Goal: Ask a question: Seek information or help from site administrators or community

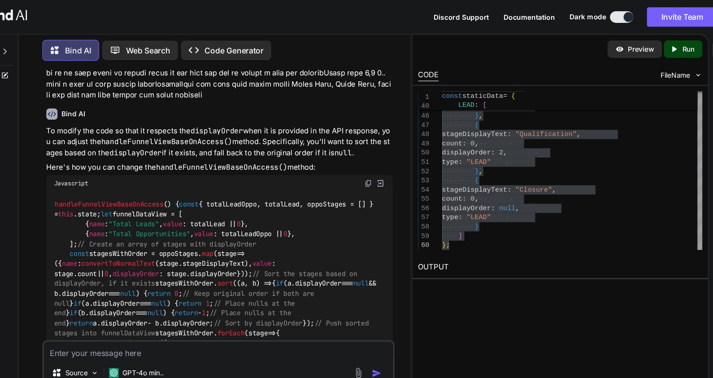
click at [39, 41] on div at bounding box center [40, 45] width 17 height 31
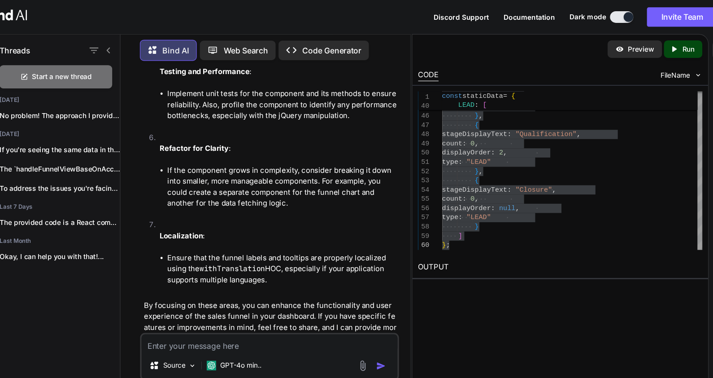
scroll to position [2309, 0]
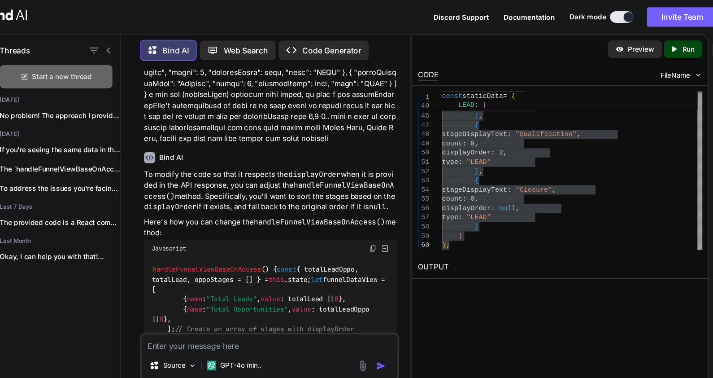
click at [96, 69] on span "Start a new thread" at bounding box center [92, 70] width 55 height 9
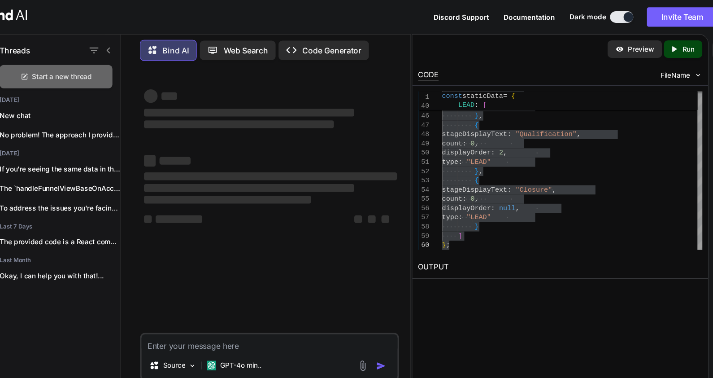
scroll to position [0, 0]
click at [137, 40] on div at bounding box center [127, 46] width 23 height 13
click at [136, 44] on icon at bounding box center [135, 46] width 7 height 7
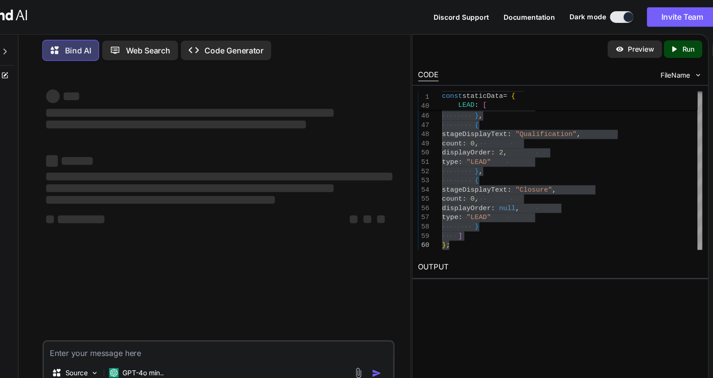
type textarea "x"
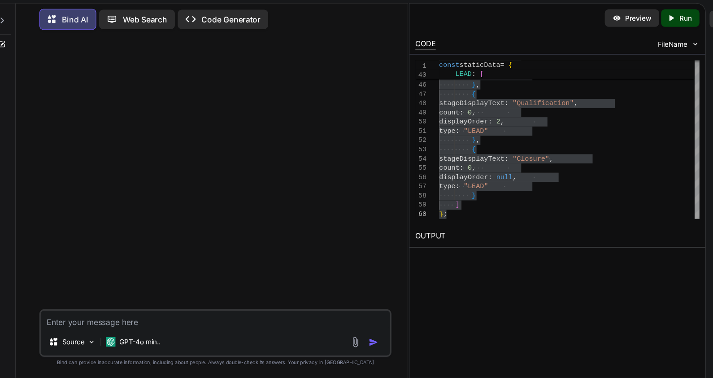
click at [101, 325] on textarea at bounding box center [237, 323] width 322 height 16
paste textarea "import React, { useState, useEffect, useRef } from "react"; import { Select, Me…"
type textarea "import React, { useState, useEffect, useRef } from "react"; import { Select, Me…"
type textarea "x"
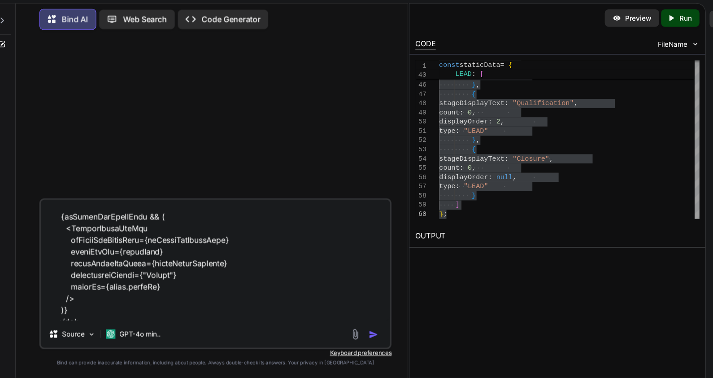
scroll to position [4316, 0]
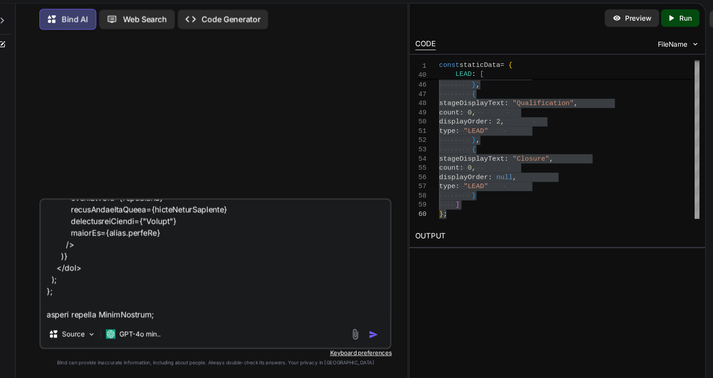
type textarea "import React, { useState, useEffect, useRef } from "react"; import { Select, Me…"
type textarea "x"
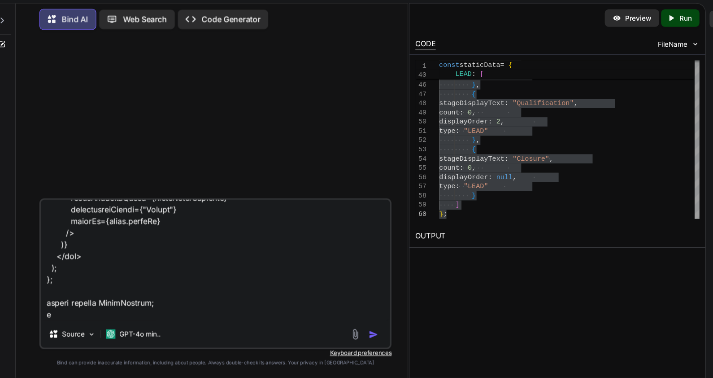
type textarea "import React, { useState, useEffect, useRef } from "react"; import { Select, Me…"
type textarea "x"
type textarea "import React, { useState, useEffect, useRef } from "react"; import { Select, Me…"
type textarea "x"
type textarea "import React, { useState, useEffect, useRef } from "react"; import { Select, Me…"
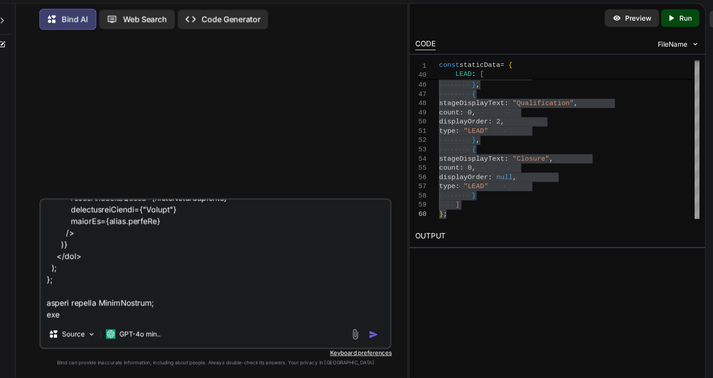
type textarea "x"
type textarea "import React, { useState, useEffect, useRef } from "react"; import { Select, Me…"
type textarea "x"
type textarea "import React, { useState, useEffect, useRef } from "react"; import { Select, Me…"
type textarea "x"
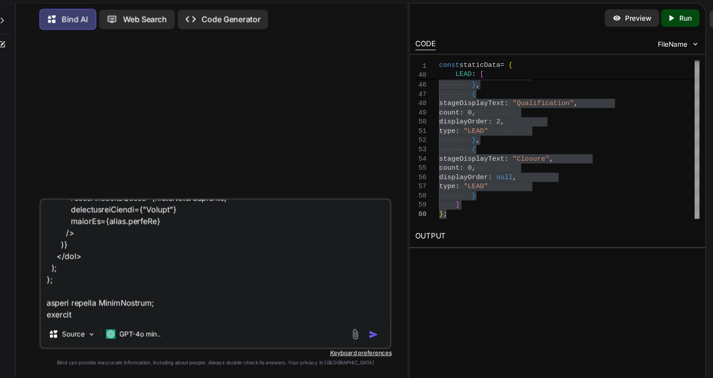
type textarea "import React, { useState, useEffect, useRef } from "react"; import { Select, Me…"
type textarea "x"
type textarea "import React, { useState, useEffect, useRef } from "react"; import { Select, Me…"
type textarea "x"
type textarea "import React, { useState, useEffect, useRef } from "react"; import { Select, Me…"
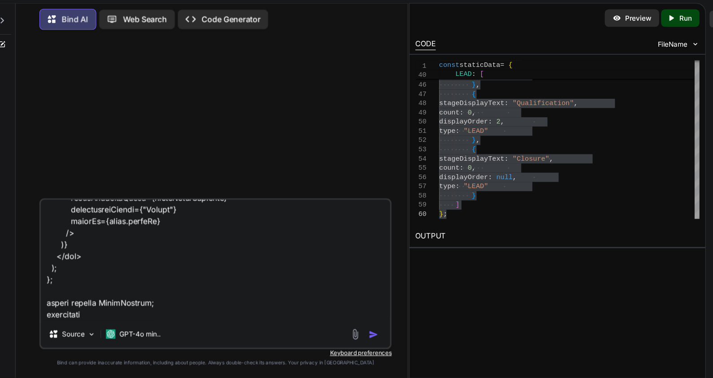
type textarea "x"
type textarea "import React, { useState, useEffect, useRef } from "react"; import { Select, Me…"
type textarea "x"
type textarea "import React, { useState, useEffect, useRef } from "react"; import { Select, Me…"
type textarea "x"
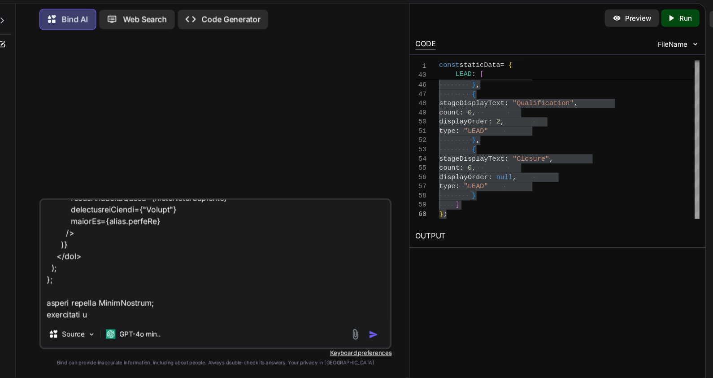
type textarea "import React, { useState, useEffect, useRef } from "react"; import { Select, Me…"
type textarea "x"
type textarea "import React, { useState, useEffect, useRef } from "react"; import { Select, Me…"
type textarea "x"
type textarea "import React, { useState, useEffect, useRef } from "react"; import { Select, Me…"
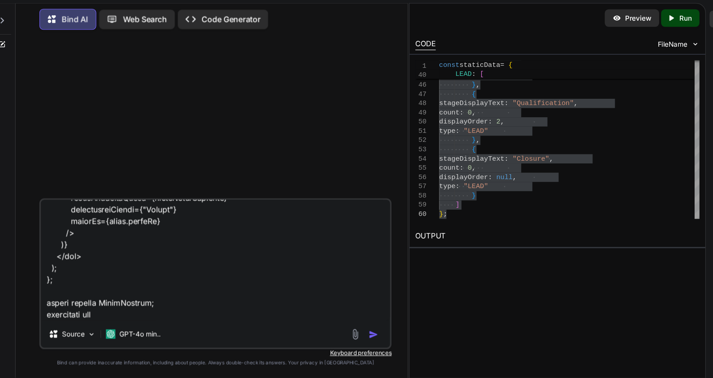
type textarea "x"
type textarea "import React, { useState, useEffect, useRef } from "react"; import { Select, Me…"
type textarea "x"
type textarea "import React, { useState, useEffect, useRef } from "react"; import { Select, Me…"
type textarea "x"
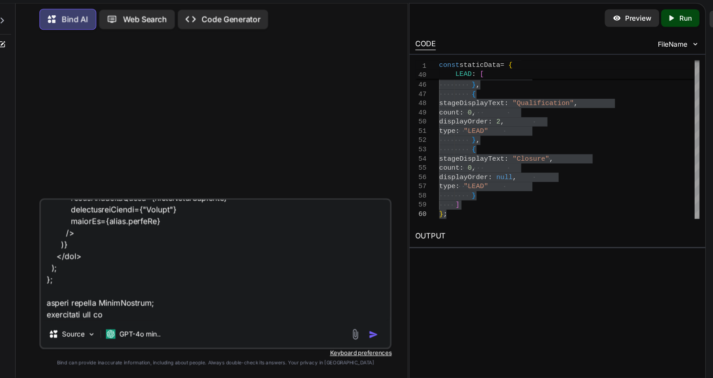
type textarea "import React, { useState, useEffect, useRef } from "react"; import { Select, Me…"
type textarea "x"
type textarea "import React, { useState, useEffect, useRef } from "react"; import { Select, Me…"
type textarea "x"
type textarea "import React, { useState, useEffect, useRef } from "react"; import { Select, Me…"
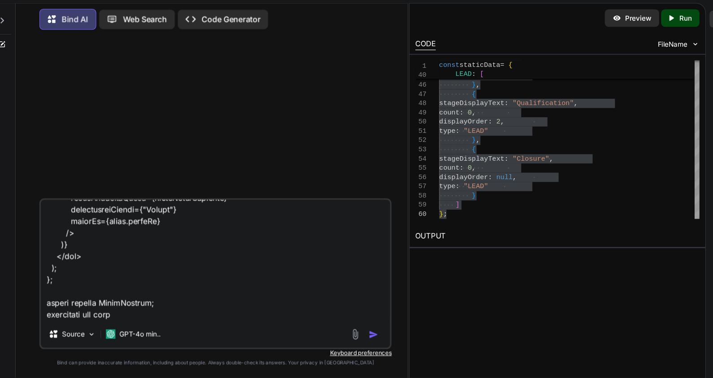
type textarea "x"
type textarea "import React, { useState, useEffect, useRef } from "react"; import { Select, Me…"
type textarea "x"
type textarea "import React, { useState, useEffect, useRef } from "react"; import { Select, Me…"
type textarea "x"
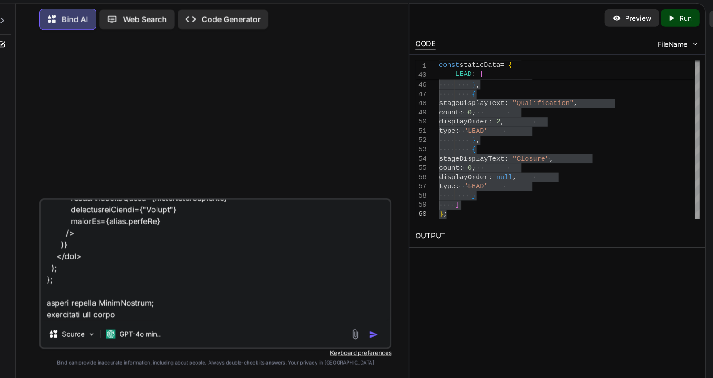
type textarea "import React, { useState, useEffect, useRef } from "react"; import { Select, Me…"
type textarea "x"
type textarea "import React, { useState, useEffect, useRef } from "react"; import { Select, Me…"
type textarea "x"
type textarea "import React, { useState, useEffect, useRef } from "react"; import { Select, Me…"
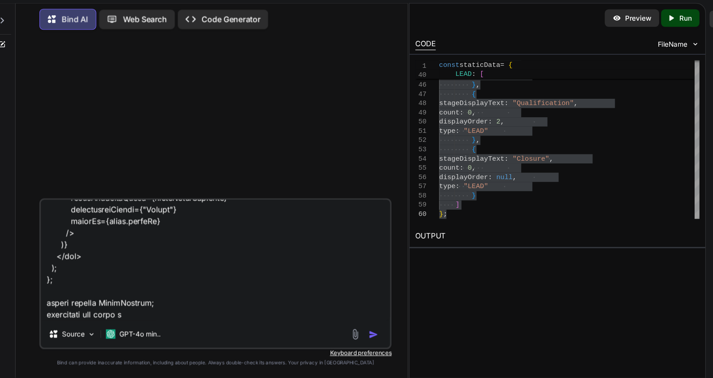
type textarea "x"
type textarea "import React, { useState, useEffect, useRef } from "react"; import { Select, Me…"
type textarea "x"
type textarea "import React, { useState, useEffect, useRef } from "react"; import { Select, Me…"
type textarea "x"
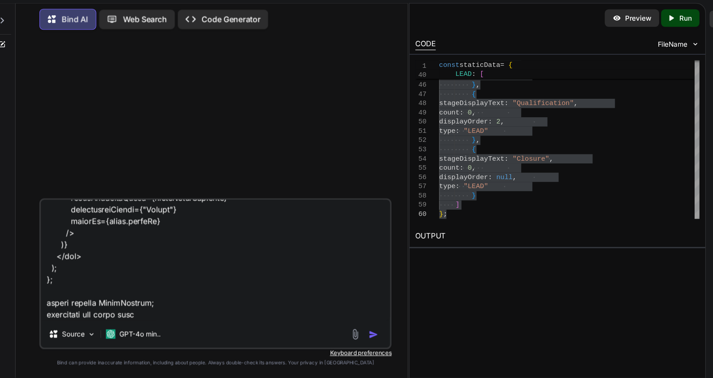
type textarea "import React, { useState, useEffect, useRef } from "react"; import { Select, Me…"
type textarea "x"
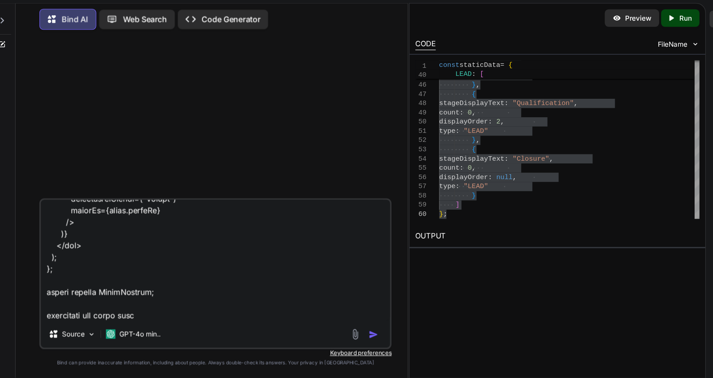
scroll to position [4327, 0]
click at [189, 319] on textarea at bounding box center [237, 268] width 322 height 111
type textarea "import React, { useState, useEffect, useRef } from "react"; import { Select, Me…"
type textarea "x"
type textarea "import React, { useState, useEffect, useRef } from "react"; import { Select, Me…"
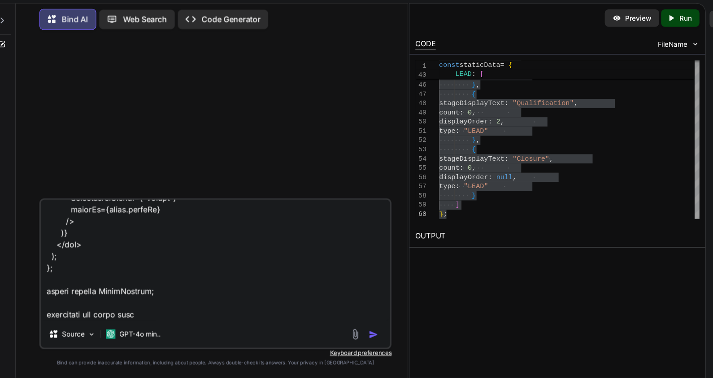
type textarea "x"
type textarea "import React, { useState, useEffect, useRef } from "react"; import { Select, Me…"
type textarea "x"
type textarea "import React, { useState, useEffect, useRef } from "react"; import { Select, Me…"
type textarea "x"
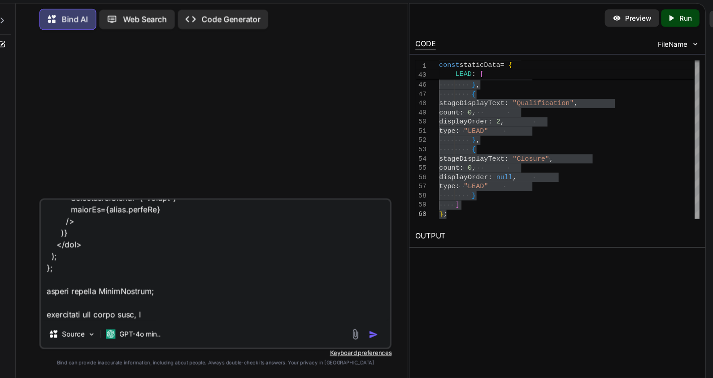
type textarea "import React, { useState, useEffect, useRef } from "react"; import { Select, Me…"
type textarea "x"
type textarea "import React, { useState, useEffect, useRef } from "react"; import { Select, Me…"
type textarea "x"
type textarea "import React, { useState, useEffect, useRef } from "react"; import { Select, Me…"
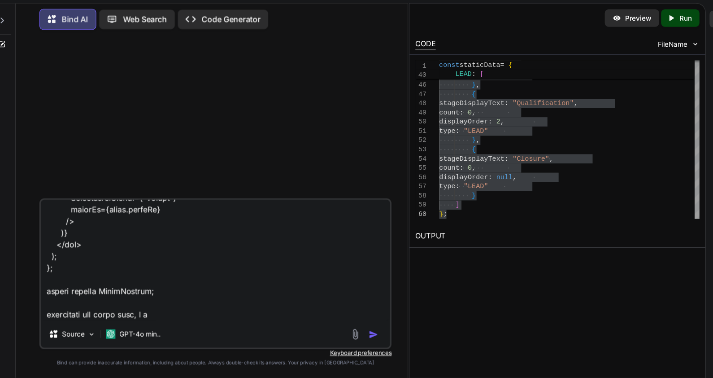
type textarea "x"
type textarea "import React, { useState, useEffect, useRef } from "react"; import { Select, Me…"
type textarea "x"
type textarea "import React, { useState, useEffect, useRef } from "react"; import { Select, Me…"
type textarea "x"
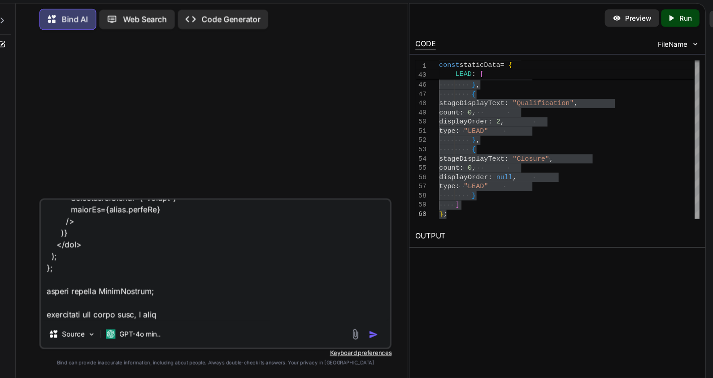
type textarea "import React, { useState, useEffect, useRef } from "react"; import { Select, Me…"
type textarea "x"
type textarea "import React, { useState, useEffect, useRef } from "react"; import { Select, Me…"
type textarea "x"
type textarea "import React, { useState, useEffect, useRef } from "react"; import { Select, Me…"
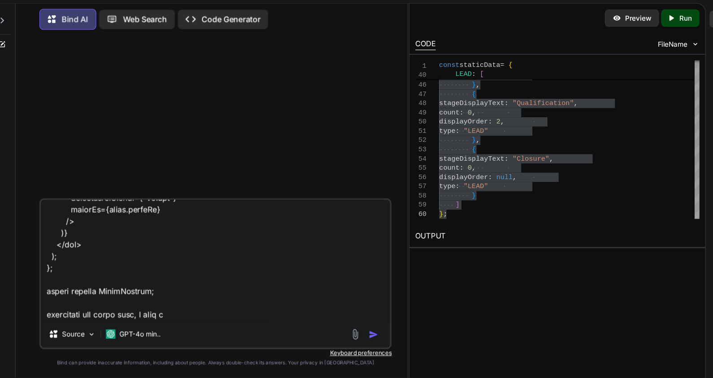
type textarea "x"
type textarea "import React, { useState, useEffect, useRef } from "react"; import { Select, Me…"
type textarea "x"
type textarea "import React, { useState, useEffect, useRef } from "react"; import { Select, Me…"
type textarea "x"
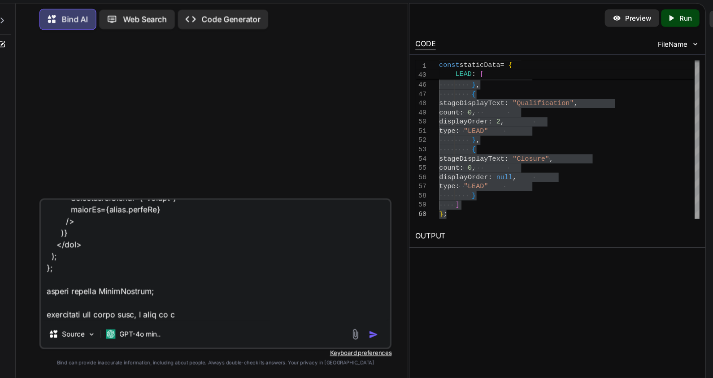
type textarea "import React, { useState, useEffect, useRef } from "react"; import { Select, Me…"
type textarea "x"
type textarea "import React, { useState, useEffect, useRef } from "react"; import { Select, Me…"
type textarea "x"
type textarea "import React, { useState, useEffect, useRef } from "react"; import { Select, Me…"
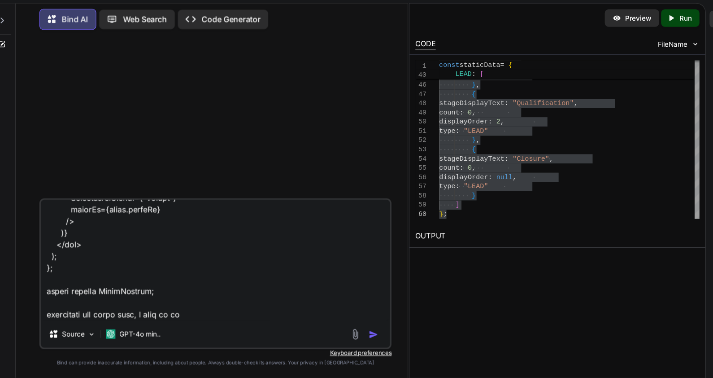
type textarea "x"
type textarea "import React, { useState, useEffect, useRef } from "react"; import { Select, Me…"
type textarea "x"
type textarea "import React, { useState, useEffect, useRef } from "react"; import { Select, Me…"
type textarea "x"
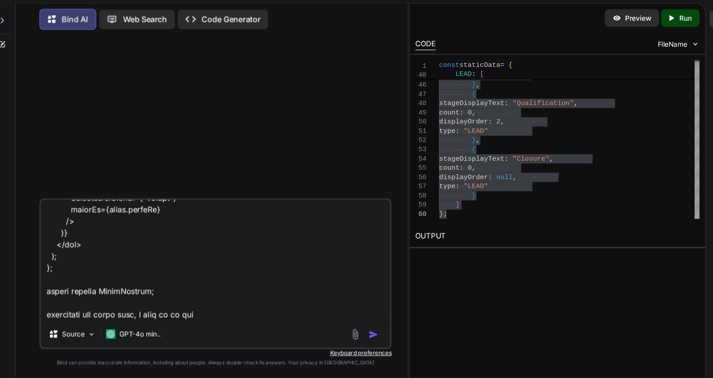
type textarea "import React, { useState, useEffect, useRef } from "react"; import { Select, Me…"
type textarea "x"
type textarea "import React, { useState, useEffect, useRef } from "react"; import { Select, Me…"
type textarea "x"
type textarea "import React, { useState, useEffect, useRef } from "react"; import { Select, Me…"
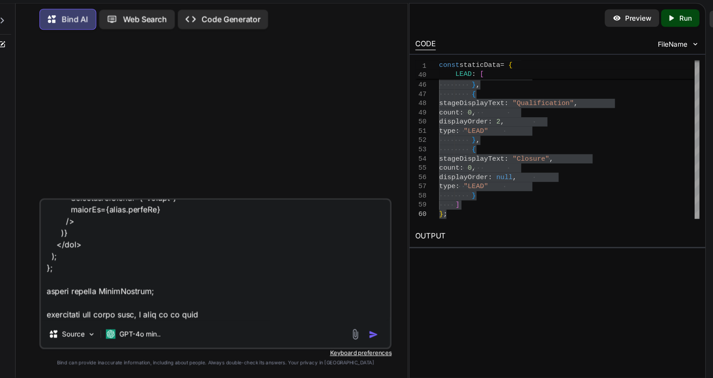
type textarea "x"
type textarea "import React, { useState, useEffect, useRef } from "react"; import { Select, Me…"
type textarea "x"
type textarea "import React, { useState, useEffect, useRef } from "react"; import { Select, Me…"
type textarea "x"
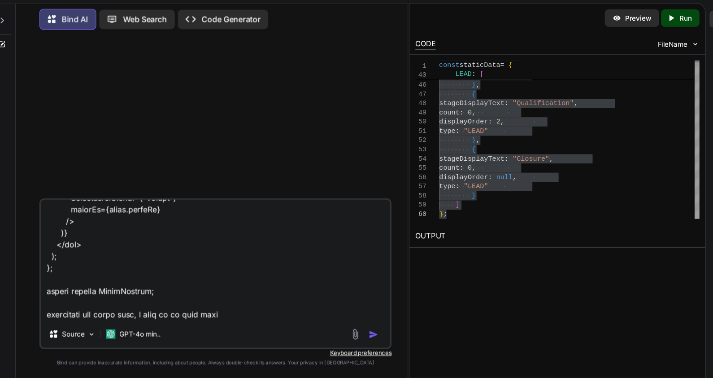
type textarea "import React, { useState, useEffect, useRef } from "react"; import { Select, Me…"
type textarea "x"
type textarea "import React, { useState, useEffect, useRef } from "react"; import { Select, Me…"
type textarea "x"
type textarea "import React, { useState, useEffect, useRef } from "react"; import { Select, Me…"
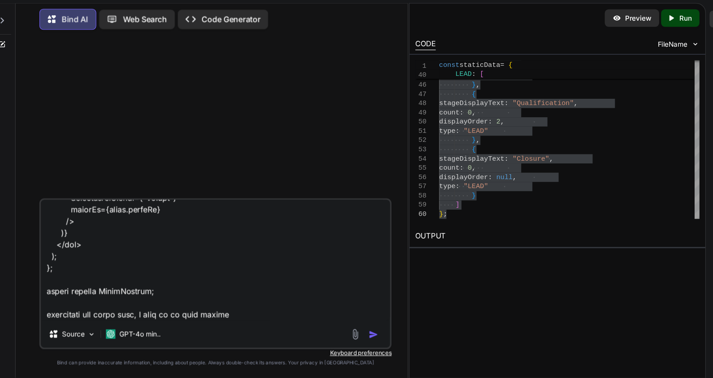
type textarea "x"
type textarea "import React, { useState, useEffect, useRef } from "react"; import { Select, Me…"
type textarea "x"
type textarea "import React, { useState, useEffect, useRef } from "react"; import { Select, Me…"
type textarea "x"
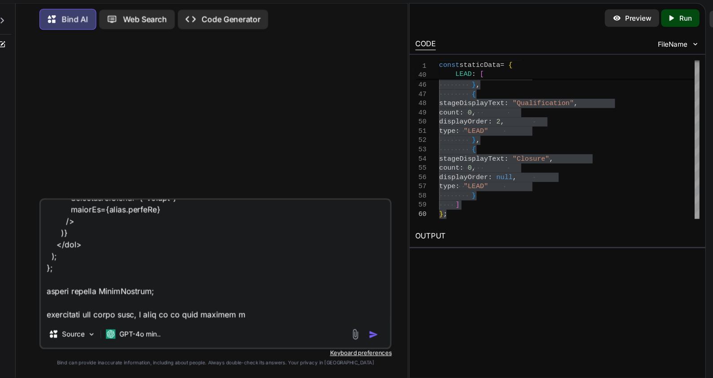
type textarea "import React, { useState, useEffect, useRef } from "react"; import { Select, Me…"
type textarea "x"
type textarea "import React, { useState, useEffect, useRef } from "react"; import { Select, Me…"
type textarea "x"
type textarea "import React, { useState, useEffect, useRef } from "react"; import { Select, Me…"
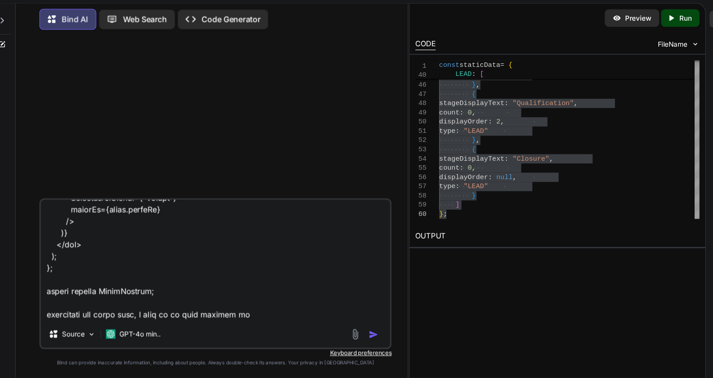
type textarea "x"
type textarea "import React, { useState, useEffect, useRef } from "react"; import { Select, Me…"
type textarea "x"
type textarea "import React, { useState, useEffect, useRef } from "react"; import { Select, Me…"
type textarea "x"
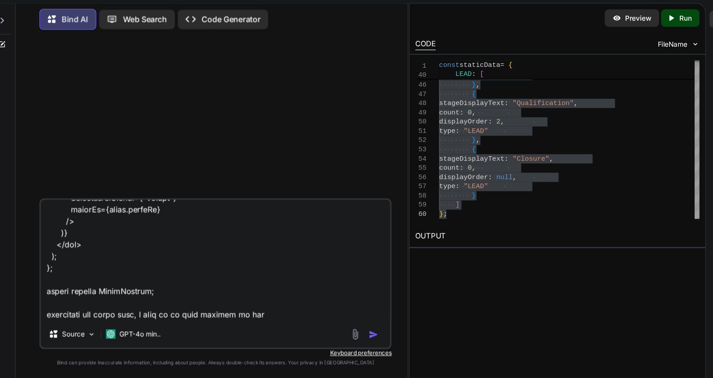
type textarea "import React, { useState, useEffect, useRef } from "react"; import { Select, Me…"
type textarea "x"
type textarea "import React, { useState, useEffect, useRef } from "react"; import { Select, Me…"
type textarea "x"
type textarea "import React, { useState, useEffect, useRef } from "react"; import { Select, Me…"
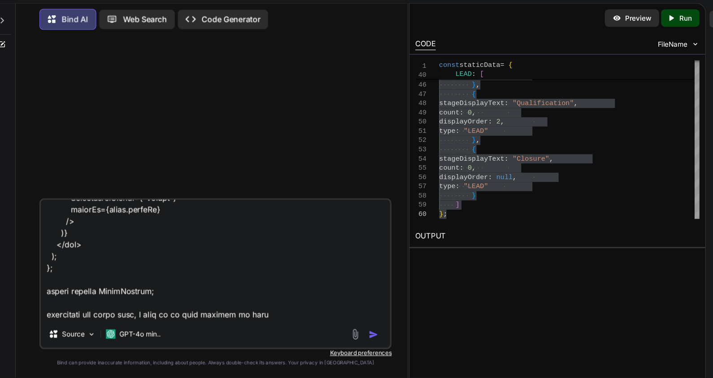
type textarea "x"
type textarea "import React, { useState, useEffect, useRef } from "react"; import { Select, Me…"
type textarea "x"
type textarea "import React, { useState, useEffect, useRef } from "react"; import { Select, Me…"
type textarea "x"
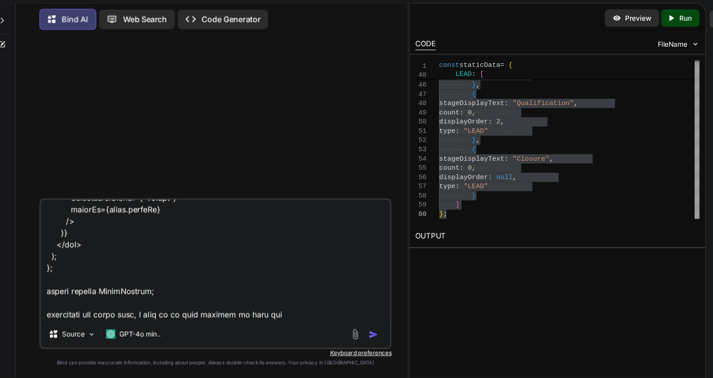
type textarea "import React, { useState, useEffect, useRef } from "react"; import { Select, Me…"
type textarea "x"
type textarea "import React, { useState, useEffect, useRef } from "react"; import { Select, Me…"
type textarea "x"
type textarea "import React, { useState, useEffect, useRef } from "react"; import { Select, Me…"
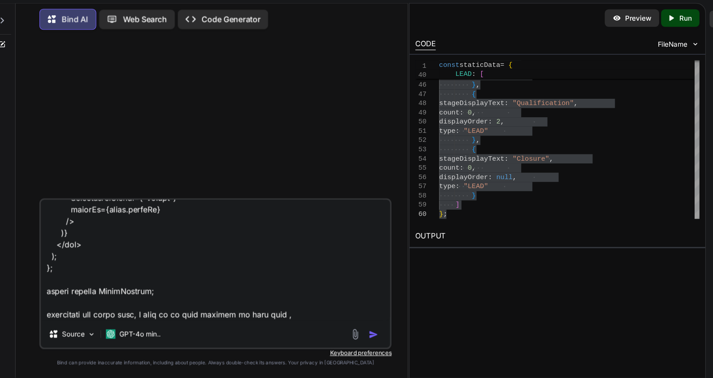
type textarea "x"
type textarea "import React, { useState, useEffect, useRef } from "react"; import { Select, Me…"
type textarea "x"
type textarea "import React, { useState, useEffect, useRef } from "react"; import { Select, Me…"
type textarea "x"
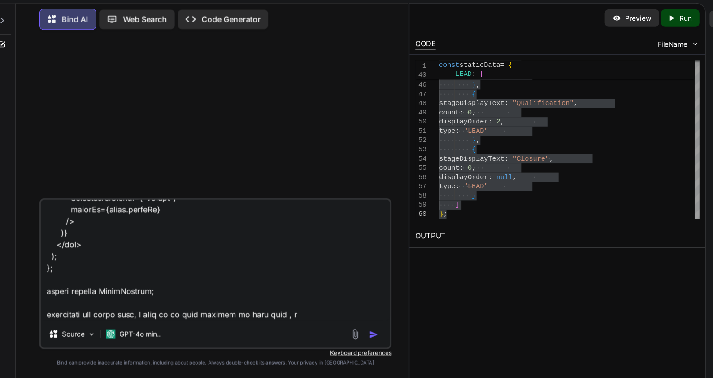
type textarea "import React, { useState, useEffect, useRef } from "react"; import { Select, Me…"
type textarea "x"
type textarea "import React, { useState, useEffect, useRef } from "react"; import { Select, Me…"
type textarea "x"
type textarea "import React, { useState, useEffect, useRef } from "react"; import { Select, Me…"
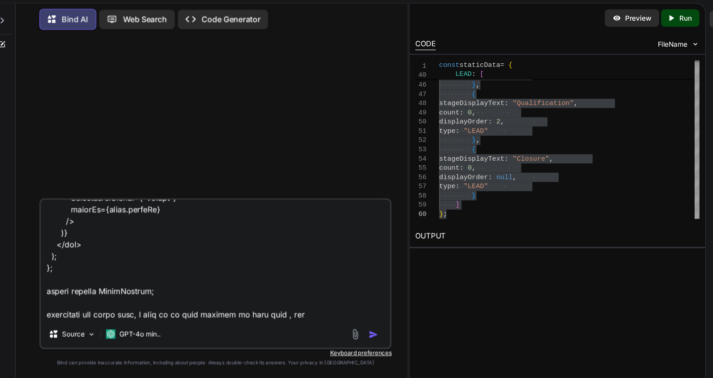
type textarea "x"
type textarea "import React, { useState, useEffect, useRef } from "react"; import { Select, Me…"
type textarea "x"
type textarea "import React, { useState, useEffect, useRef } from "react"; import { Select, Me…"
type textarea "x"
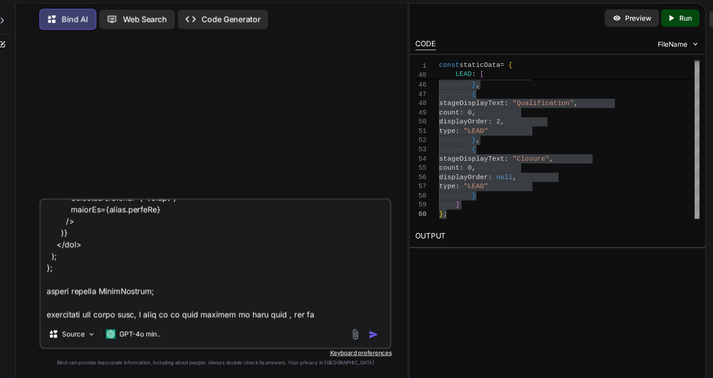
type textarea "import React, { useState, useEffect, useRef } from "react"; import { Select, Me…"
type textarea "x"
type textarea "import React, { useState, useEffect, useRef } from "react"; import { Select, Me…"
type textarea "x"
type textarea "import React, { useState, useEffect, useRef } from "react"; import { Select, Me…"
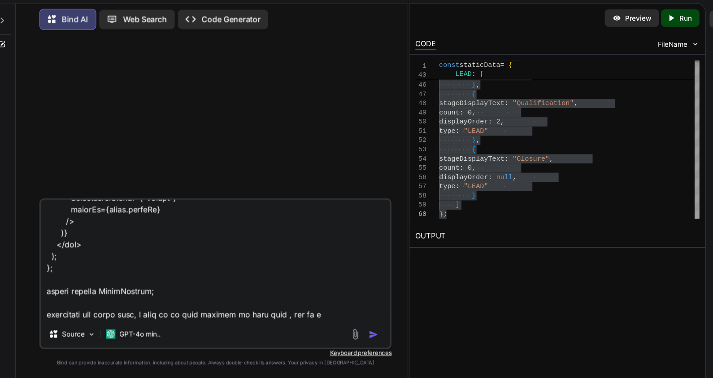
type textarea "x"
type textarea "import React, { useState, useEffect, useRef } from "react"; import { Select, Me…"
type textarea "x"
type textarea "import React, { useState, useEffect, useRef } from "react"; import { Select, Me…"
type textarea "x"
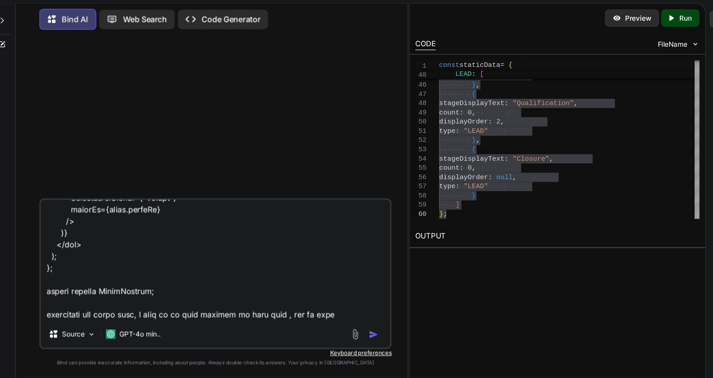
type textarea "import React, { useState, useEffect, useRef } from "react"; import { Select, Me…"
type textarea "x"
type textarea "import React, { useState, useEffect, useRef } from "react"; import { Select, Me…"
type textarea "x"
type textarea "import React, { useState, useEffect, useRef } from "react"; import { Select, Me…"
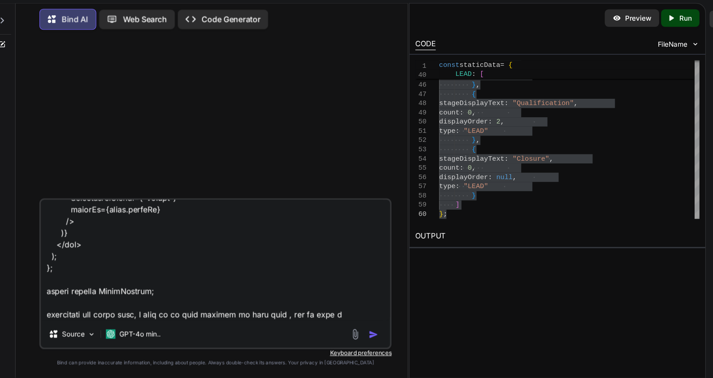
type textarea "x"
type textarea "import React, { useState, useEffect, useRef } from "react"; import { Select, Me…"
type textarea "x"
type textarea "import React, { useState, useEffect, useRef } from "react"; import { Select, Me…"
type textarea "x"
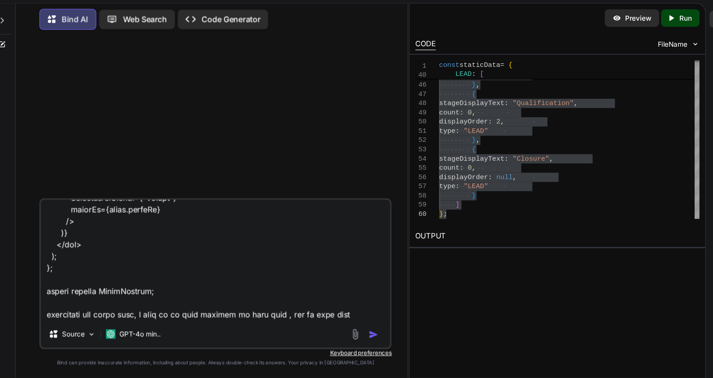
type textarea "import React, { useState, useEffect, useRef } from "react"; import { Select, Me…"
type textarea "x"
type textarea "import React, { useState, useEffect, useRef } from "react"; import { Select, Me…"
type textarea "x"
type textarea "import React, { useState, useEffect, useRef } from "react"; import { Select, Me…"
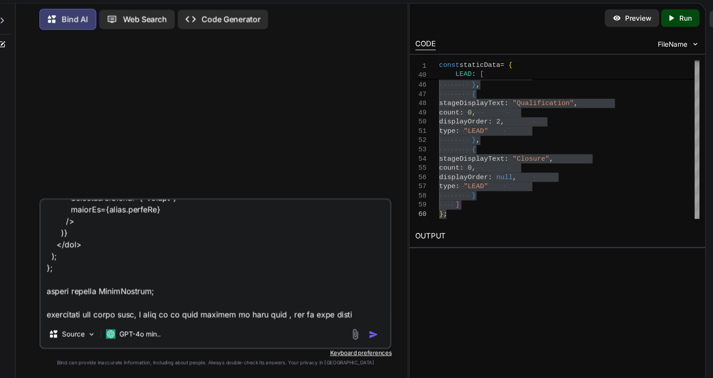
type textarea "x"
type textarea "import React, { useState, useEffect, useRef } from "react"; import { Select, Me…"
type textarea "x"
type textarea "import React, { useState, useEffect, useRef } from "react"; import { Select, Me…"
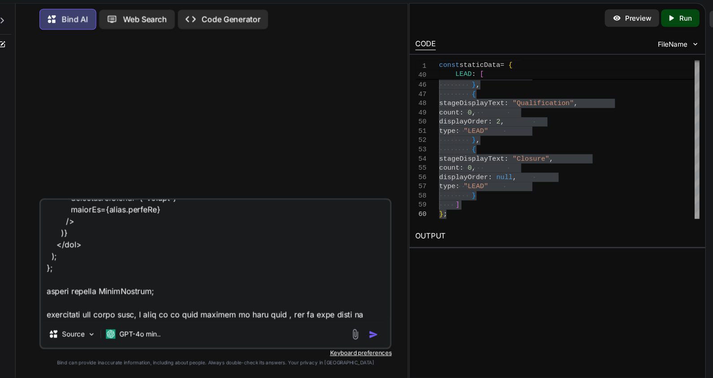
type textarea "x"
type textarea "import React, { useState, useEffect, useRef } from "react"; import { Select, Me…"
type textarea "x"
type textarea "import React, { useState, useEffect, useRef } from "react"; import { Select, Me…"
type textarea "x"
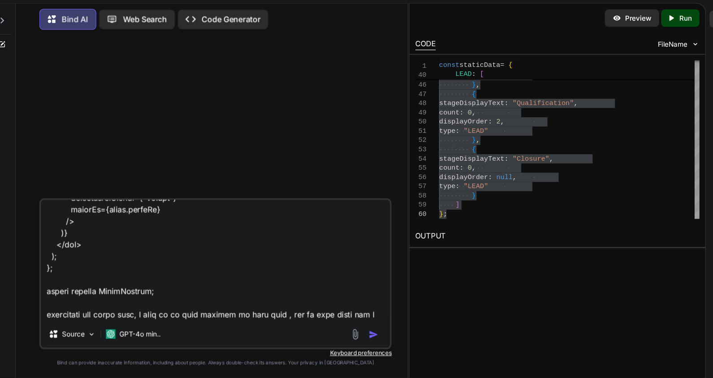
type textarea "import React, { useState, useEffect, useRef } from "react"; import { Select, Me…"
type textarea "x"
type textarea "import React, { useState, useEffect, useRef } from "react"; import { Select, Me…"
type textarea "x"
type textarea "import React, { useState, useEffect, useRef } from "react"; import { Select, Me…"
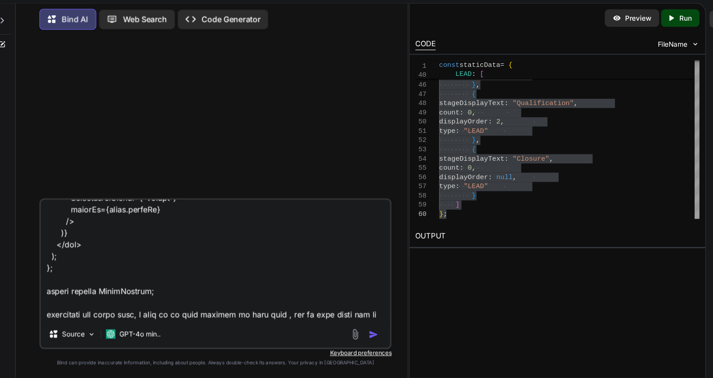
type textarea "x"
type textarea "import React, { useState, useEffect, useRef } from "react"; import { Select, Me…"
type textarea "x"
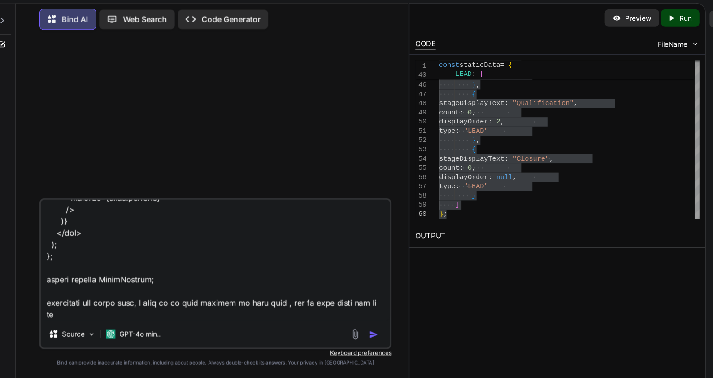
type textarea "import React, { useState, useEffect, useRef } from "react"; import { Select, Me…"
type textarea "x"
type textarea "import React, { useState, useEffect, useRef } from "react"; import { Select, Me…"
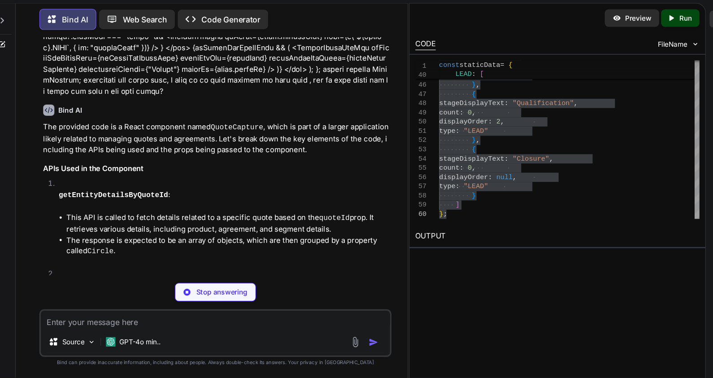
scroll to position [1080, 0]
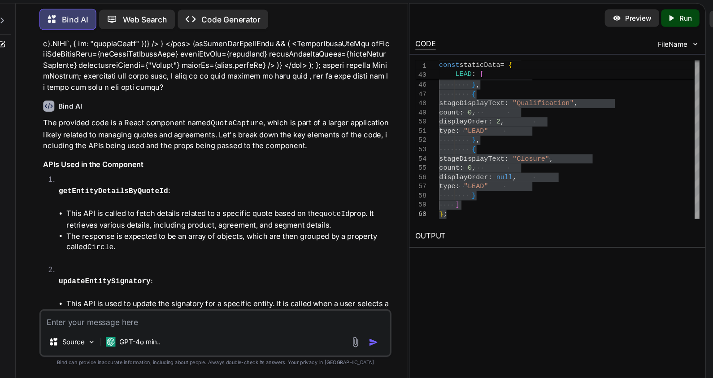
click at [176, 201] on code "getEntityDetailsByQuoteId" at bounding box center [143, 205] width 101 height 8
drag, startPoint x: 176, startPoint y: 181, endPoint x: 193, endPoint y: 240, distance: 61.5
click at [193, 242] on li "The response is expected to be an array of objects, which are then grouped by a…" at bounding box center [249, 252] width 298 height 21
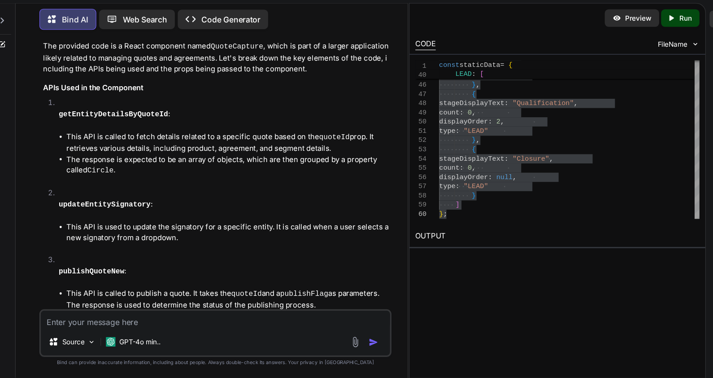
scroll to position [1152, 0]
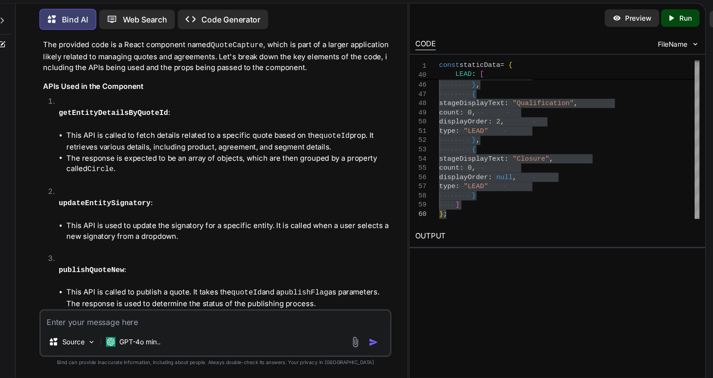
click at [124, 213] on code "updateEntitySignatory" at bounding box center [135, 217] width 85 height 8
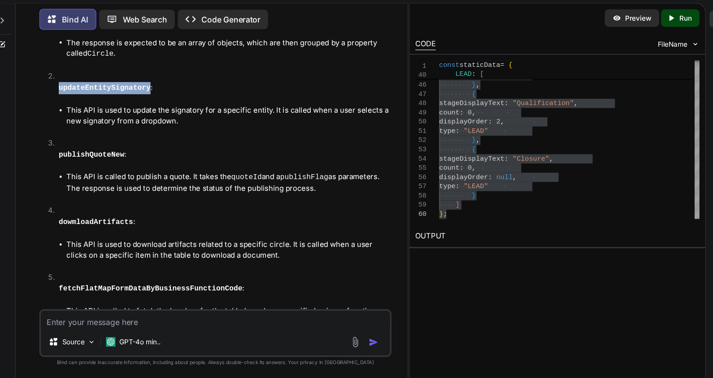
scroll to position [1261, 0]
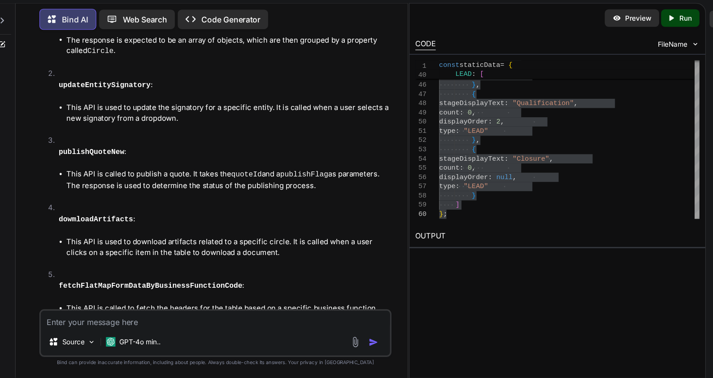
drag, startPoint x: 124, startPoint y: 190, endPoint x: 132, endPoint y: 244, distance: 55.3
click at [132, 244] on li "dowmloadArtifacts : This API is used to download artifacts related to a specifi…" at bounding box center [242, 245] width 313 height 61
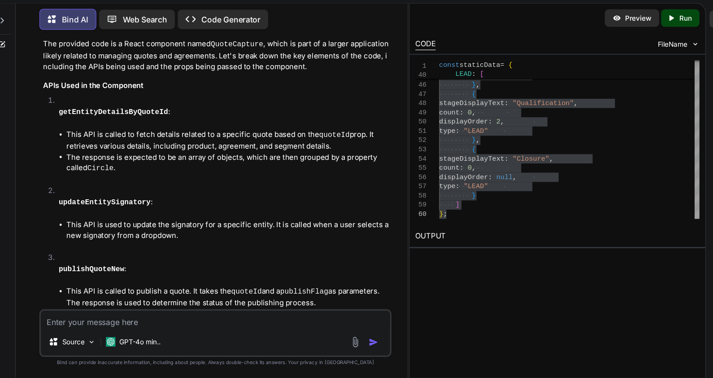
scroll to position [1150, 0]
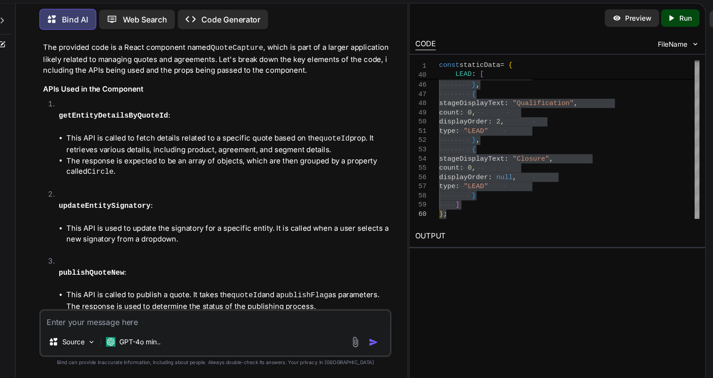
click at [164, 132] on code "getEntityDetailsByQuoteId" at bounding box center [143, 136] width 101 height 8
copy code "getEntityDetailsByQuoteId"
click at [131, 215] on code "updateEntitySignatory" at bounding box center [135, 219] width 85 height 8
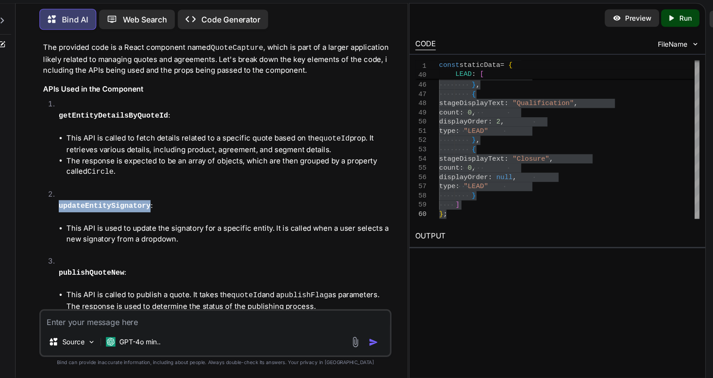
copy code "updateEntitySignatory"
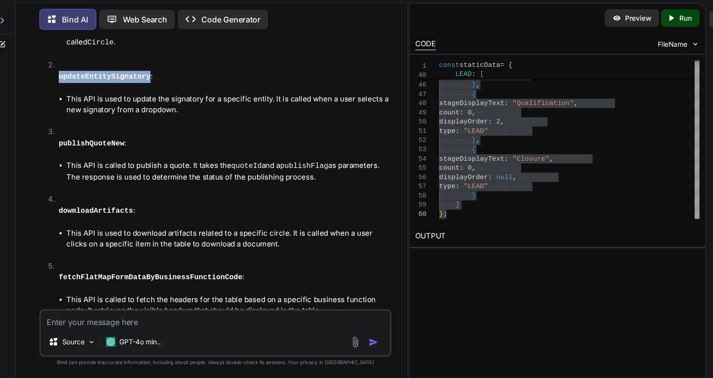
scroll to position [1269, 0]
click at [122, 219] on code "dowmloadArtifacts" at bounding box center [127, 223] width 69 height 8
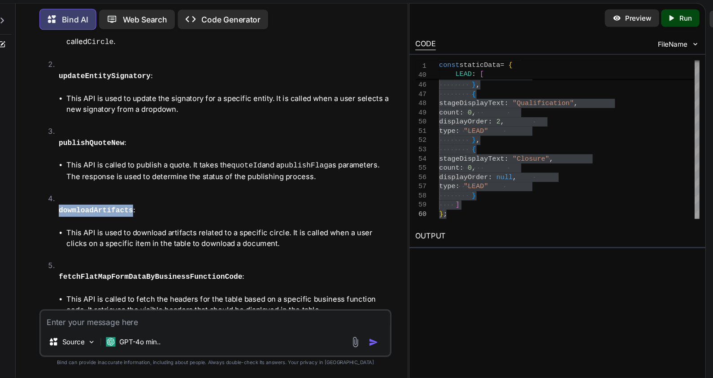
click at [122, 219] on code "dowmloadArtifacts" at bounding box center [127, 223] width 69 height 8
copy code "dowmloadArtifacts"
click at [128, 157] on code "publishQuoteNew" at bounding box center [123, 161] width 61 height 8
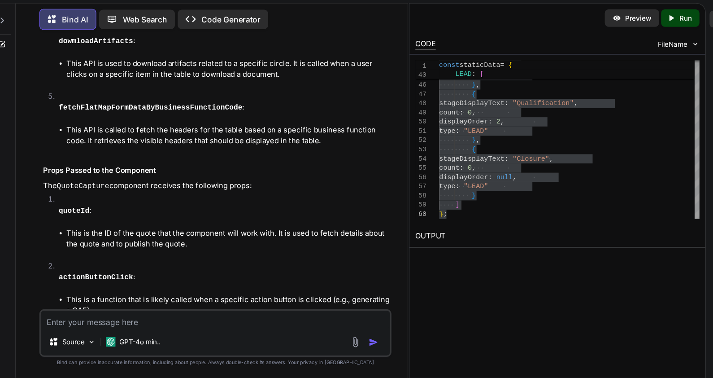
drag, startPoint x: 128, startPoint y: 135, endPoint x: 178, endPoint y: 179, distance: 66.7
click at [178, 195] on p "The QuoteCapture component receives the following props:" at bounding box center [238, 200] width 320 height 11
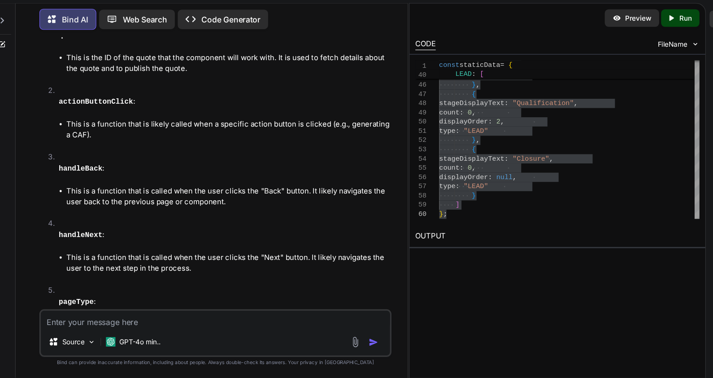
scroll to position [1685, 0]
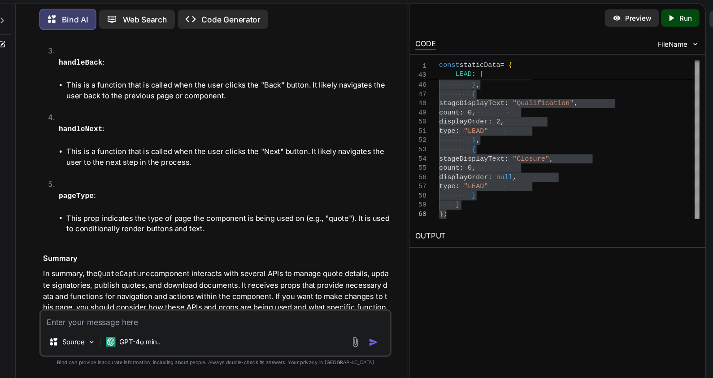
click at [170, 328] on textarea at bounding box center [237, 323] width 322 height 16
paste textarea "pageType"
click at [352, 326] on textarea "that nice, now i want to do some changes like when i got props.pageType = quote" at bounding box center [237, 323] width 322 height 16
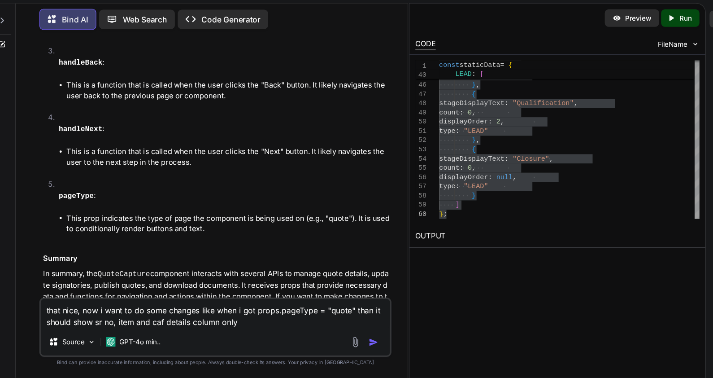
click at [242, 329] on textarea "that nice, now i want to do some changes like when i got props.pageType = "quot…" at bounding box center [237, 317] width 322 height 27
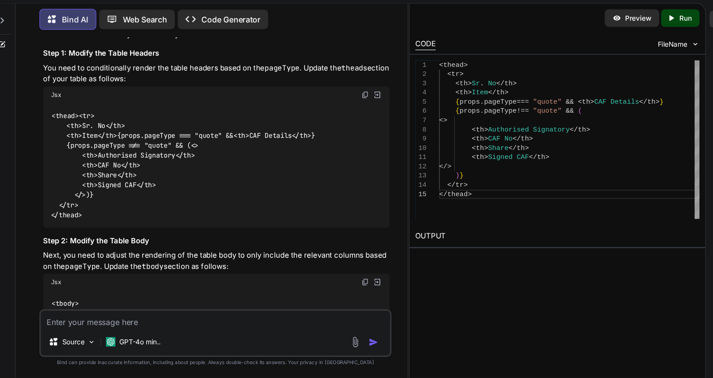
scroll to position [2053, 0]
click at [265, 210] on div "<thead> < tr > < th > Sr. No </ th > < th > Item </ th > {props.pageType === "q…" at bounding box center [238, 181] width 320 height 115
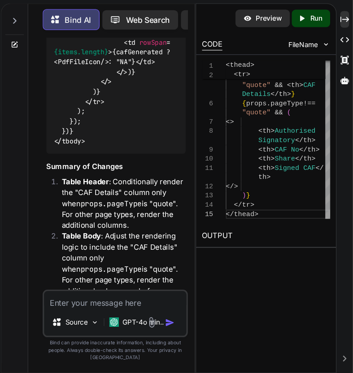
scroll to position [5240, 0]
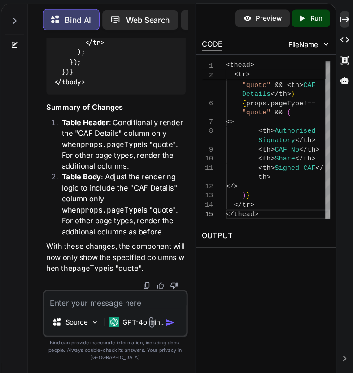
click at [93, 313] on textarea at bounding box center [133, 305] width 131 height 16
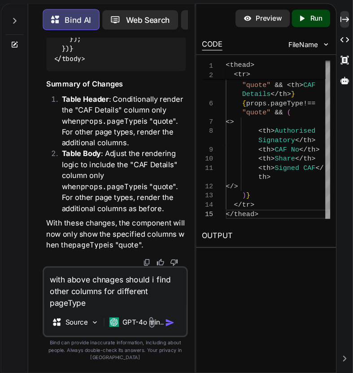
click at [128, 295] on textarea "with above chnages should i find other columns for different pageType" at bounding box center [133, 295] width 131 height 38
click at [178, 300] on textarea "with above changes should i find other columns for different pageType" at bounding box center [133, 295] width 131 height 38
click at [180, 296] on textarea "with above changes should i find other columns for different pageType" at bounding box center [133, 295] width 131 height 38
click at [152, 313] on textarea "with above changes should i get all the other columns for different pageType" at bounding box center [133, 295] width 131 height 38
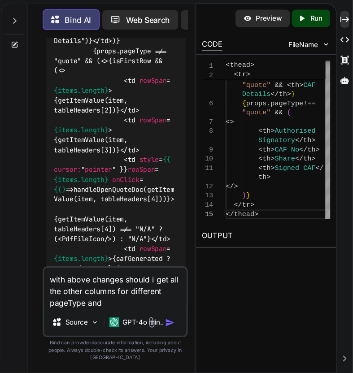
scroll to position [5261, 0]
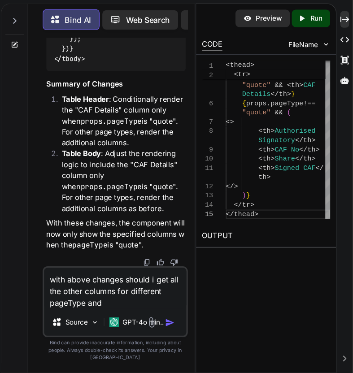
click at [133, 313] on textarea "with above changes should i get all the other columns for different pageType and" at bounding box center [133, 295] width 131 height 38
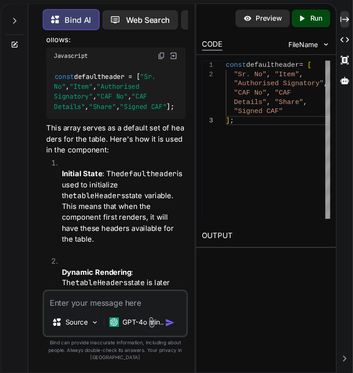
scroll to position [5510, 0]
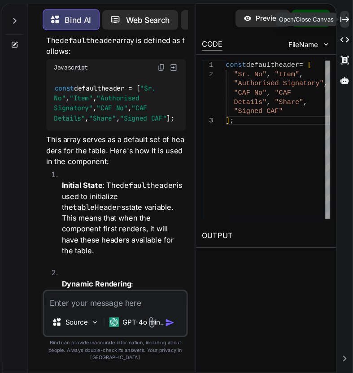
click at [344, 44] on icon "Created with Pixso." at bounding box center [345, 46] width 8 height 8
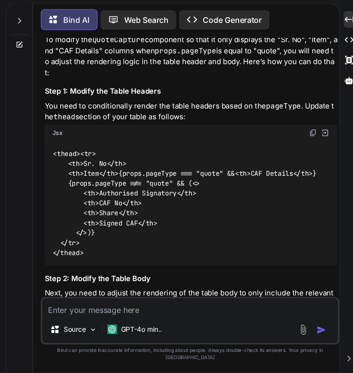
scroll to position [2280, 0]
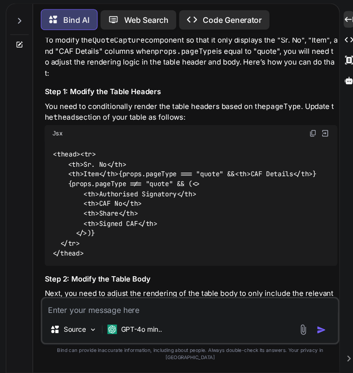
click at [112, 260] on div "<thead> < tr > < th > Sr. No </ th > < th > Item </ th > {props.pageType === "q…" at bounding box center [199, 216] width 270 height 115
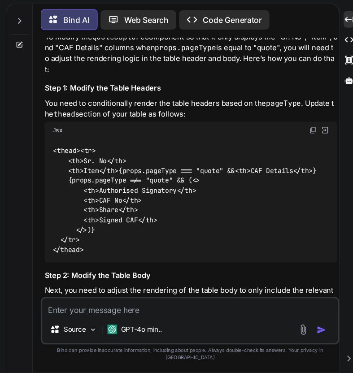
scroll to position [2289, 0]
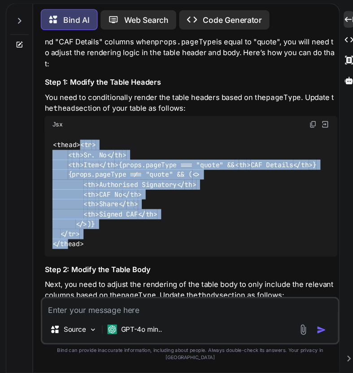
drag, startPoint x: 97, startPoint y: 260, endPoint x: 77, endPoint y: 153, distance: 108.2
click at [77, 153] on div "<thead> < tr > < th > Sr. No </ th > < th > Item </ th > {props.pageType === "q…" at bounding box center [199, 208] width 270 height 115
copy code "< tr > < th > Sr. No </ th > < th > Item </ th > {props.pageType === "quote" &&…"
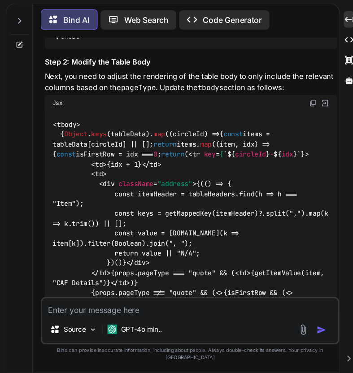
click at [127, 222] on span "< tr key = { `${ circleId } - ${ idx }`}> < td > {idx + 1} </ td > < td > < div…" at bounding box center [200, 298] width 258 height 264
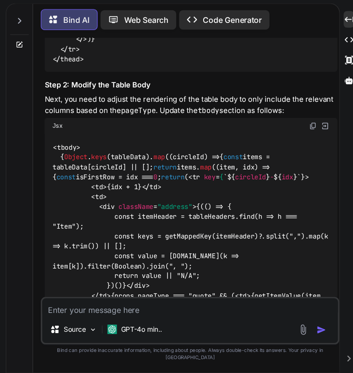
scroll to position [2461, 0]
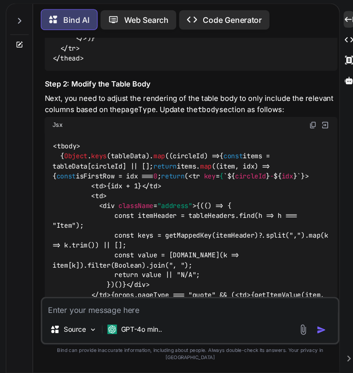
click at [312, 148] on img at bounding box center [311, 143] width 7 height 7
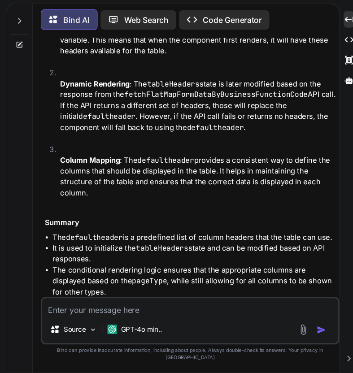
scroll to position [3495, 0]
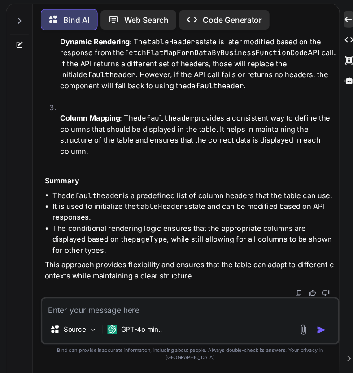
click at [117, 320] on textarea at bounding box center [197, 312] width 273 height 16
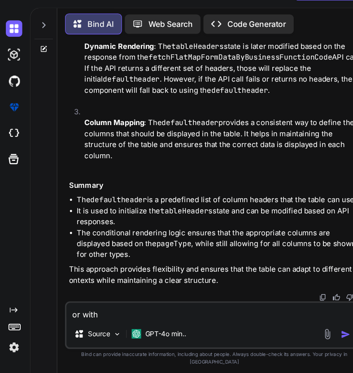
click at [130, 276] on p "This approach provides flexibility and ensures that the table can adapt to diff…" at bounding box center [199, 278] width 270 height 20
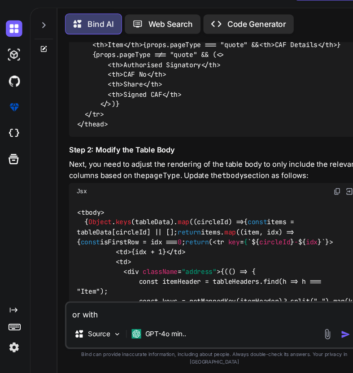
scroll to position [2529, 0]
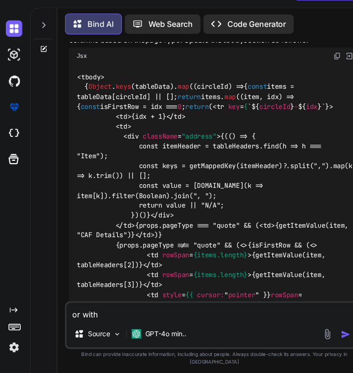
click at [211, 126] on span "key" at bounding box center [216, 122] width 11 height 8
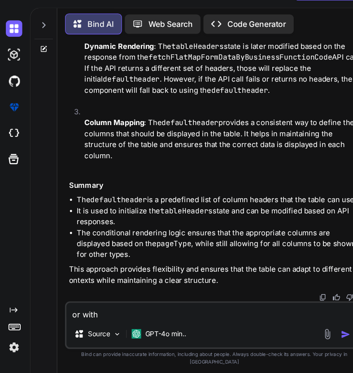
scroll to position [0, 0]
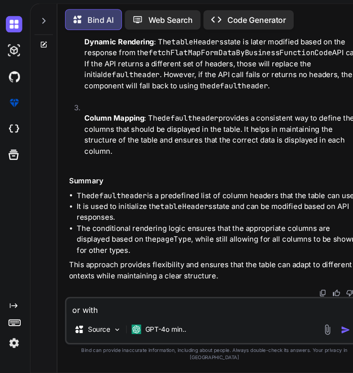
click at [93, 316] on textarea "or with" at bounding box center [197, 312] width 273 height 16
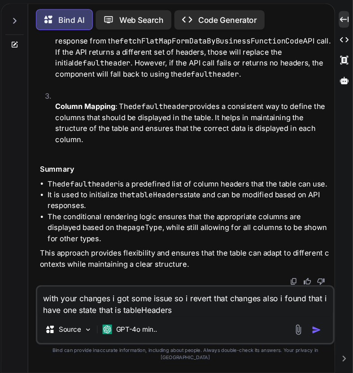
click at [202, 320] on textarea "with your changes i got some issue so i revert that changes also i found that i…" at bounding box center [197, 306] width 273 height 27
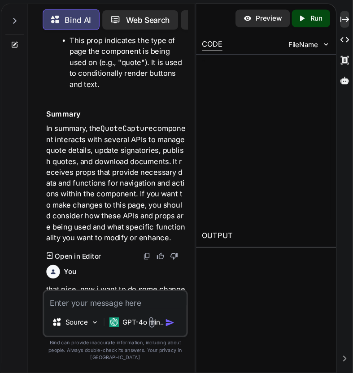
scroll to position [6444, 0]
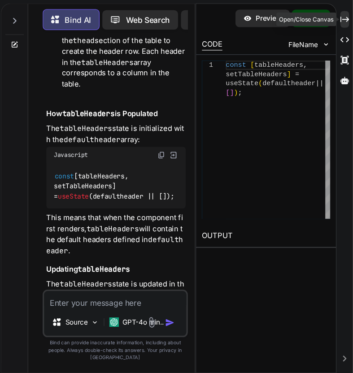
click at [343, 46] on icon at bounding box center [345, 45] width 8 height 5
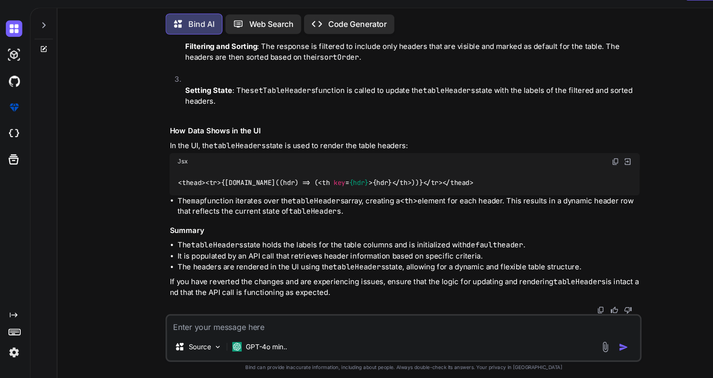
scroll to position [3002, 0]
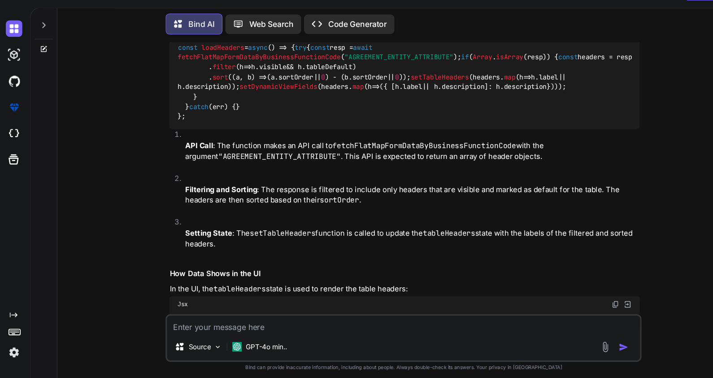
click at [104, 132] on div "You Bind AI The provided code is a React component named QuoteCapture , which i…" at bounding box center [372, 220] width 625 height 314
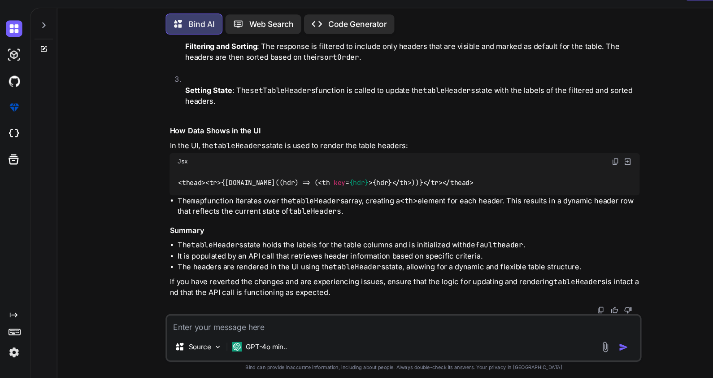
scroll to position [3470, 0]
click at [210, 328] on textarea at bounding box center [372, 323] width 437 height 16
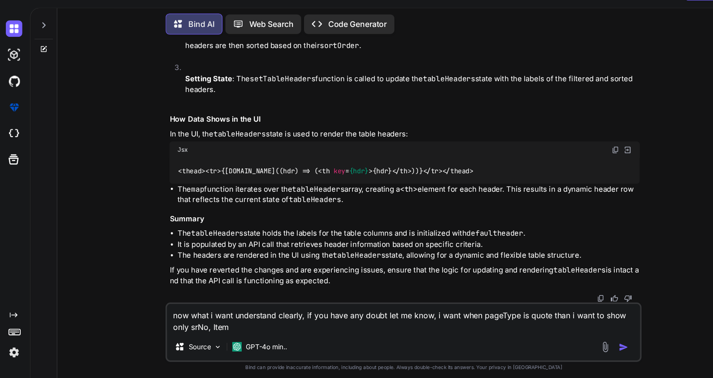
click at [530, 322] on textarea "now what i want understand clearly, if you have any doubt let me know, i want w…" at bounding box center [372, 317] width 437 height 27
click at [582, 317] on textarea "now what i want understand clearly, if you have any doubt let me know, i want w…" at bounding box center [372, 317] width 437 height 27
click at [461, 326] on textarea "now what i want understand clearly, if you have any doubt let me know, i want w…" at bounding box center [372, 317] width 437 height 27
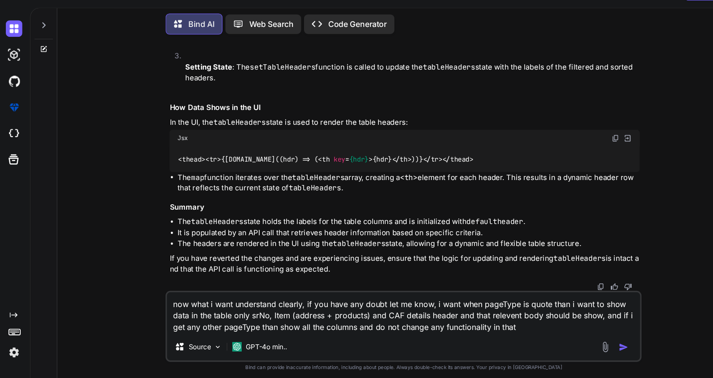
click at [220, 317] on textarea "now what i want understand clearly, if you have any doubt let me know, i want w…" at bounding box center [372, 313] width 437 height 38
click at [456, 314] on textarea "now what i want understand clearly, if you have any doubt let me know, i want w…" at bounding box center [372, 313] width 437 height 38
click at [469, 327] on textarea "now what i want understand clearly, if you have any doubt let me know, i want w…" at bounding box center [372, 313] width 437 height 38
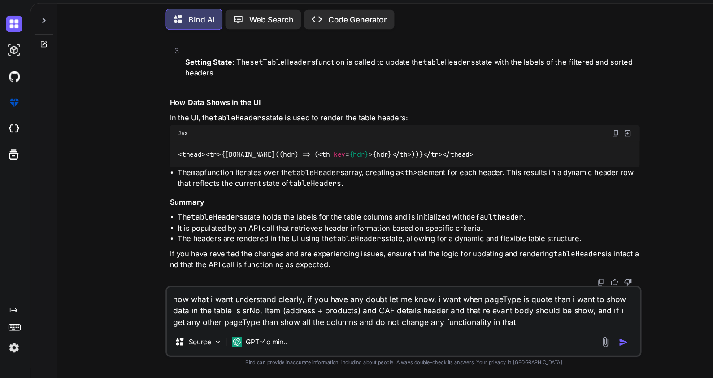
click at [479, 327] on textarea "now what i want understand clearly, if you have any doubt let me know, i want w…" at bounding box center [372, 313] width 437 height 38
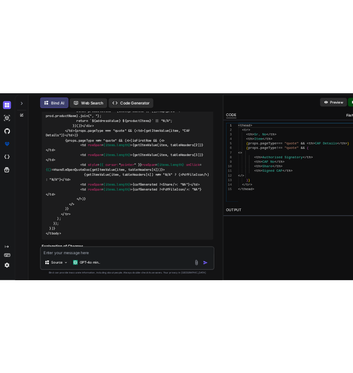
scroll to position [8225, 0]
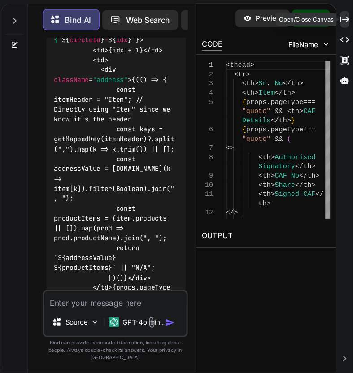
click at [347, 47] on icon "Created with Pixso." at bounding box center [345, 46] width 8 height 8
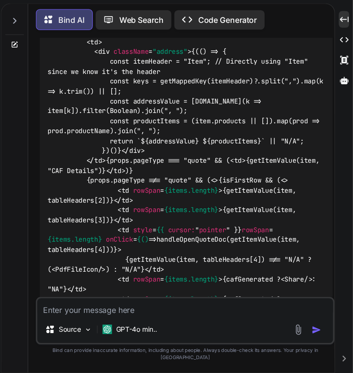
scroll to position [4943, 0]
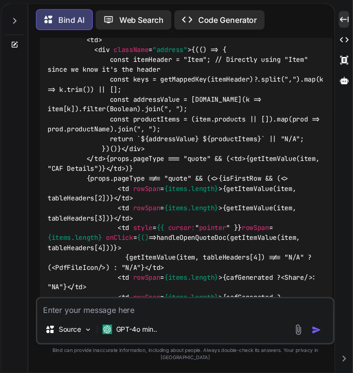
drag, startPoint x: 101, startPoint y: 264, endPoint x: 64, endPoint y: 140, distance: 129.8
copy code "<thead> < tr > < th > Sr. No </ th > < th > Item </ th > {props.pageType === "q…"
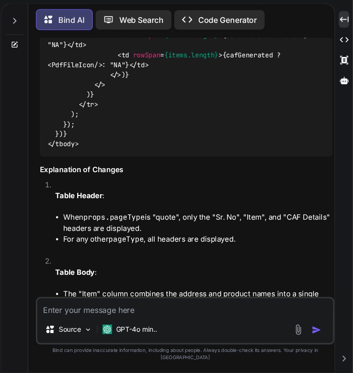
scroll to position [5176, 0]
